Goal: Go to known website: Access a specific website the user already knows

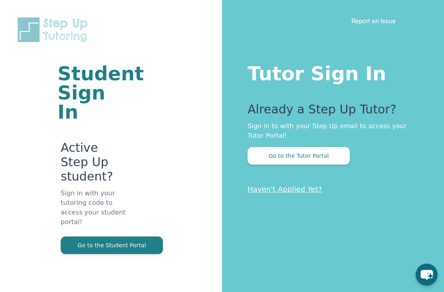
click at [297, 155] on button "Go to the Tutor Portal" at bounding box center [299, 156] width 102 height 18
click at [144, 236] on button "Go to the Student Portal" at bounding box center [112, 245] width 102 height 18
